Goal: Navigation & Orientation: Find specific page/section

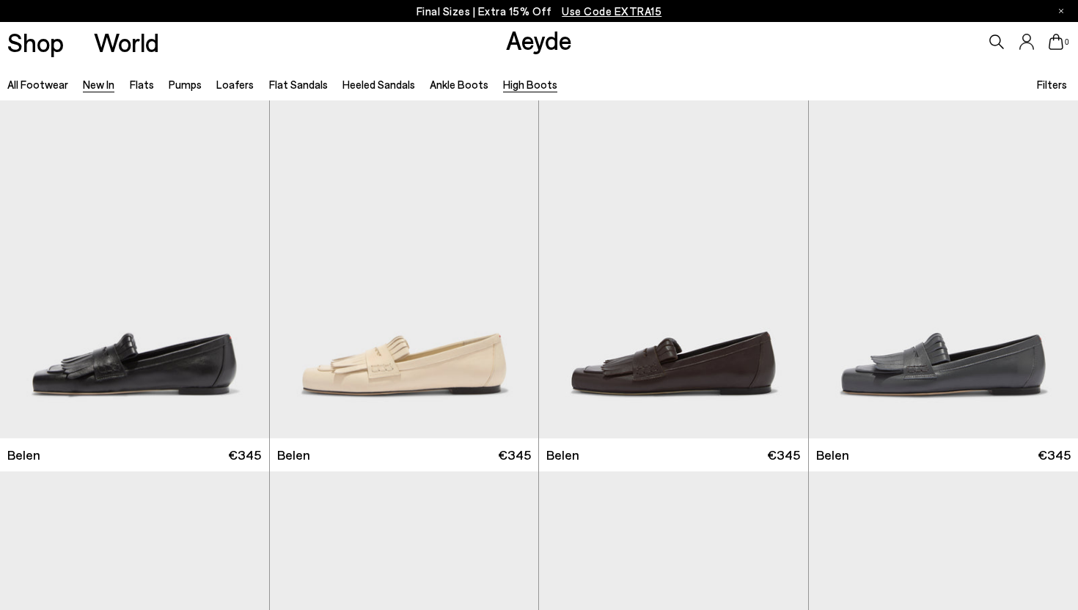
click at [521, 90] on link "High Boots" at bounding box center [530, 84] width 54 height 13
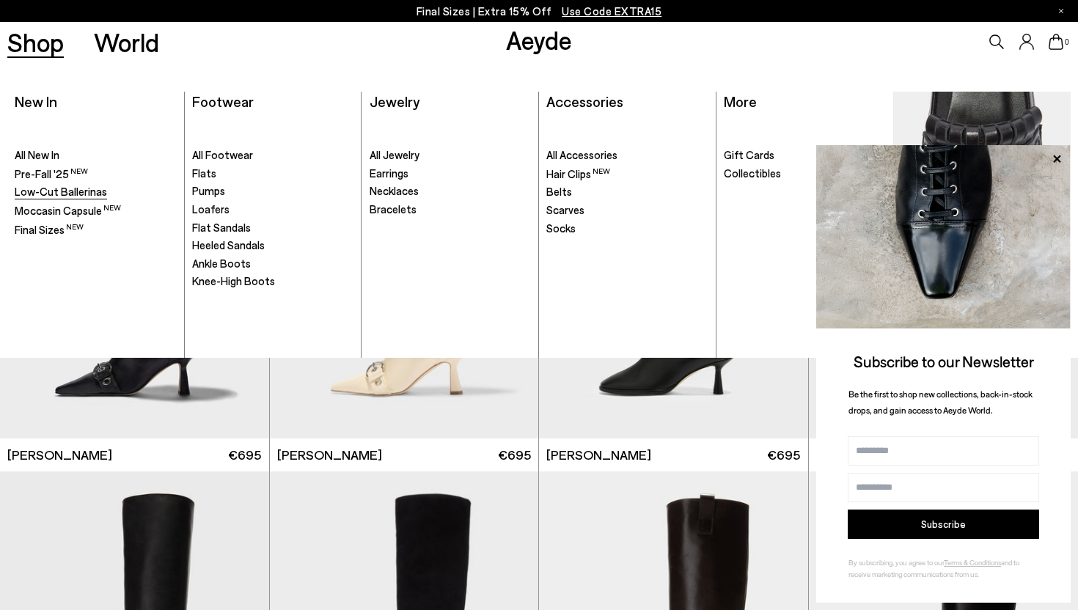
click at [87, 198] on span "Low-Cut Ballerinas" at bounding box center [61, 191] width 92 height 13
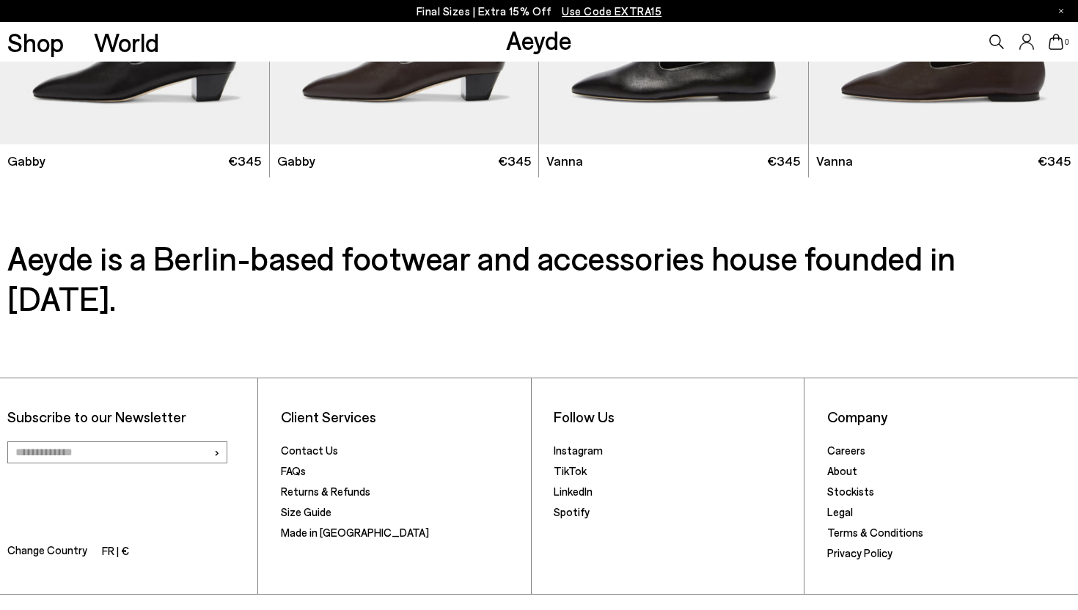
scroll to position [1925, 0]
